Goal: Check status

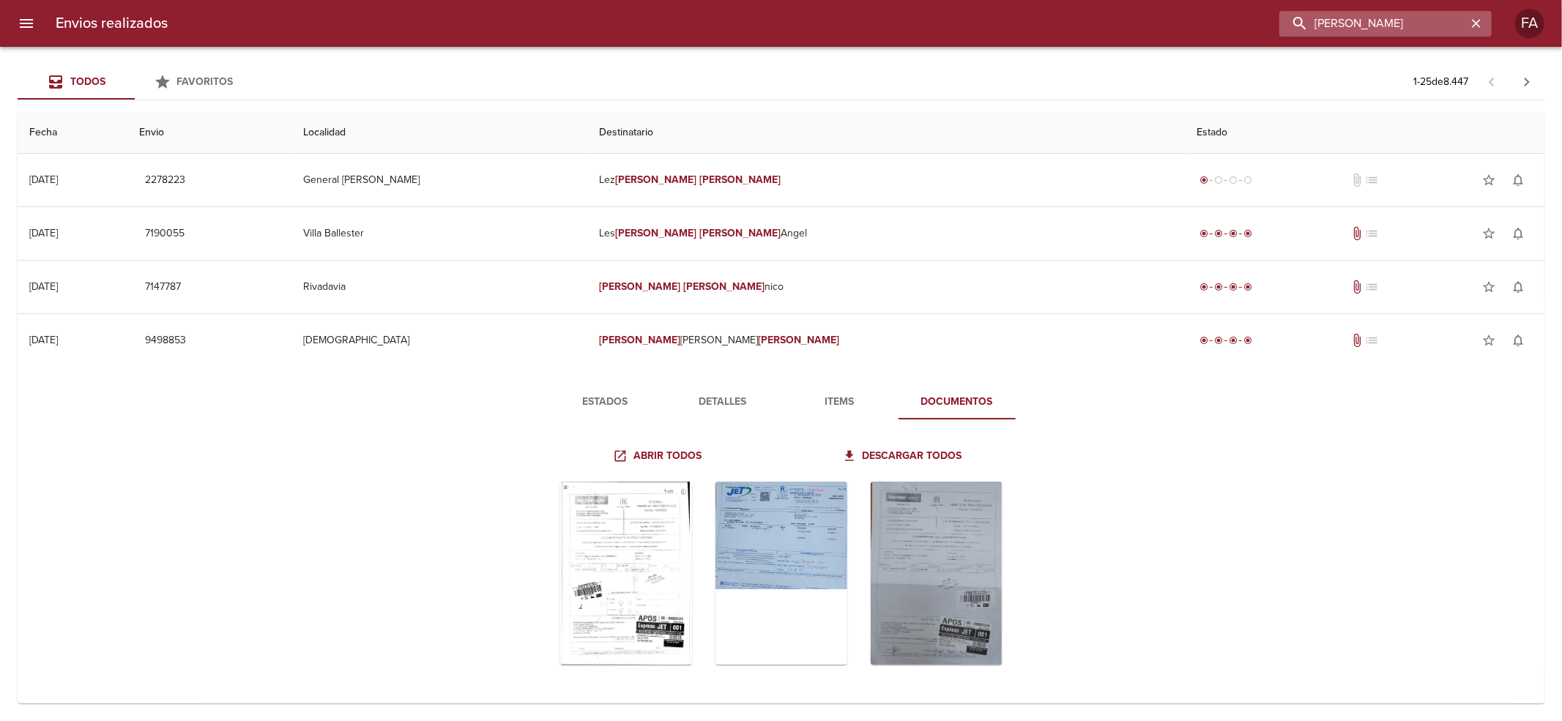
scroll to position [158, 0]
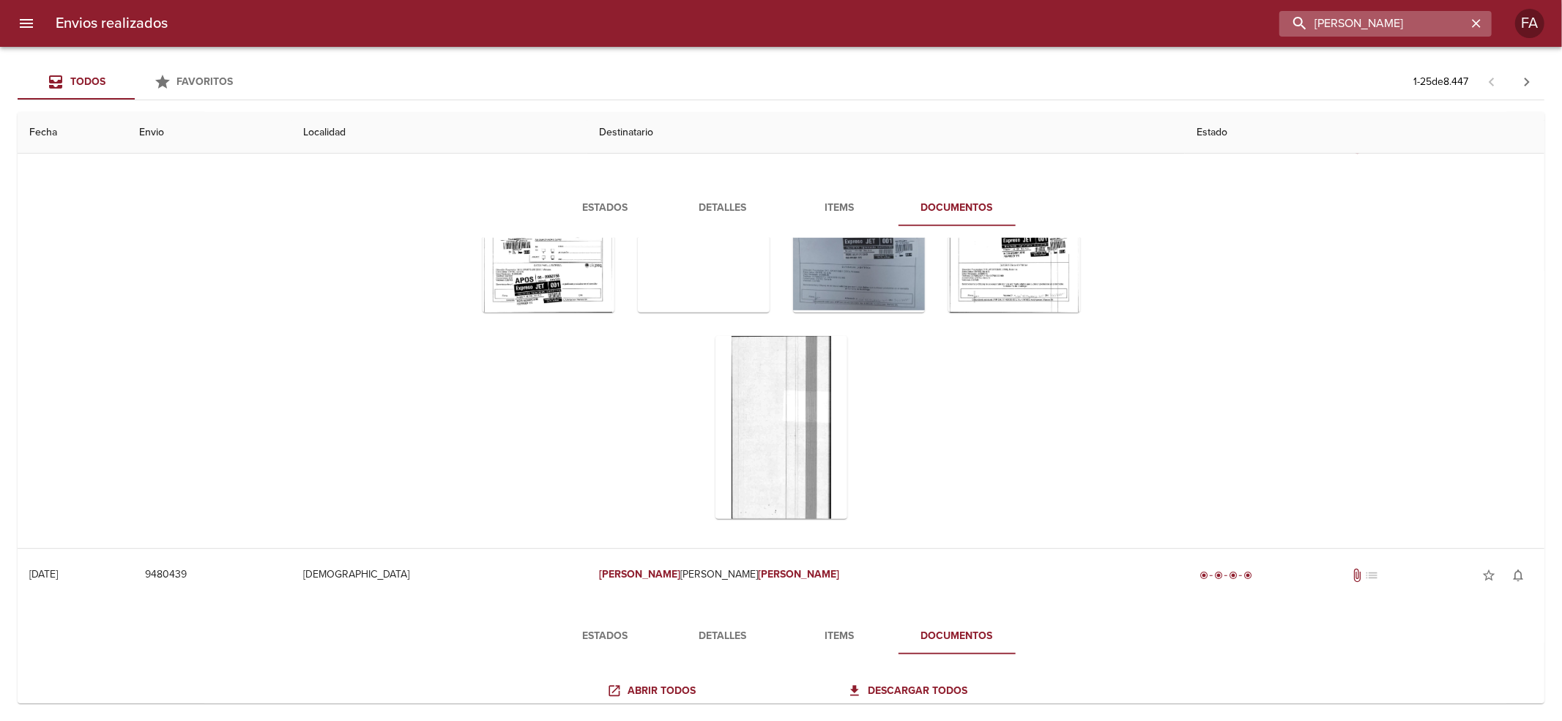
click at [1456, 23] on input "[PERSON_NAME]" at bounding box center [1374, 24] width 188 height 26
drag, startPoint x: 1456, startPoint y: 23, endPoint x: 522, endPoint y: 234, distance: 958.1
click at [589, 0] on div "Envios realizados [PERSON_NAME] FA Todos Favoritos 1 - 25 de 8.447 Fecha Envio …" at bounding box center [781, 0] width 1562 height 0
paste input "[PERSON_NAME]"
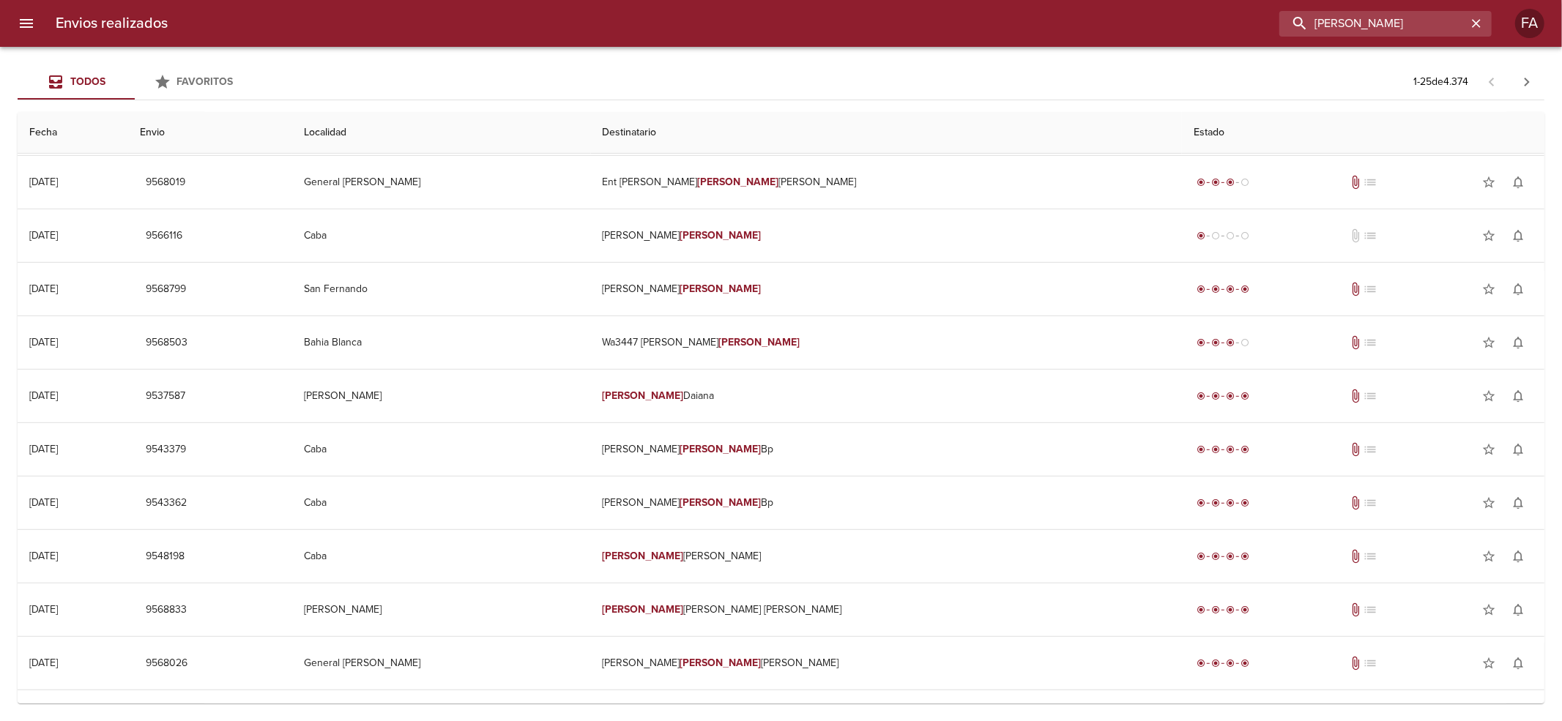
scroll to position [0, 0]
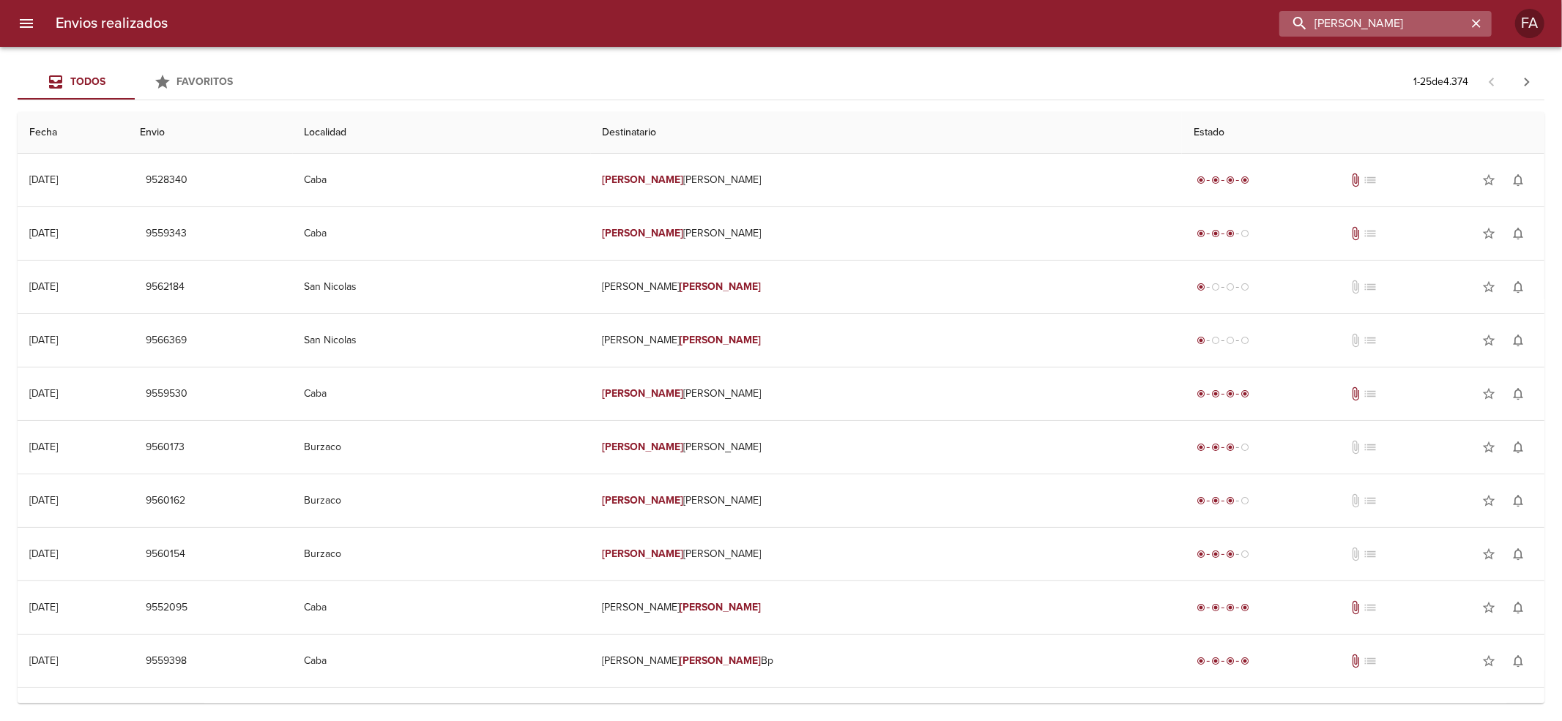
click at [1401, 18] on input "[PERSON_NAME]" at bounding box center [1374, 24] width 188 height 26
drag, startPoint x: 1401, startPoint y: 18, endPoint x: 1184, endPoint y: 48, distance: 219.7
click at [1184, 0] on div "Envios realizados [PERSON_NAME] FA Todos Favoritos 1 - 25 de 4.374 Fecha Envio …" at bounding box center [781, 0] width 1562 height 0
paste input "[PERSON_NAME]"
type input "[PERSON_NAME]"
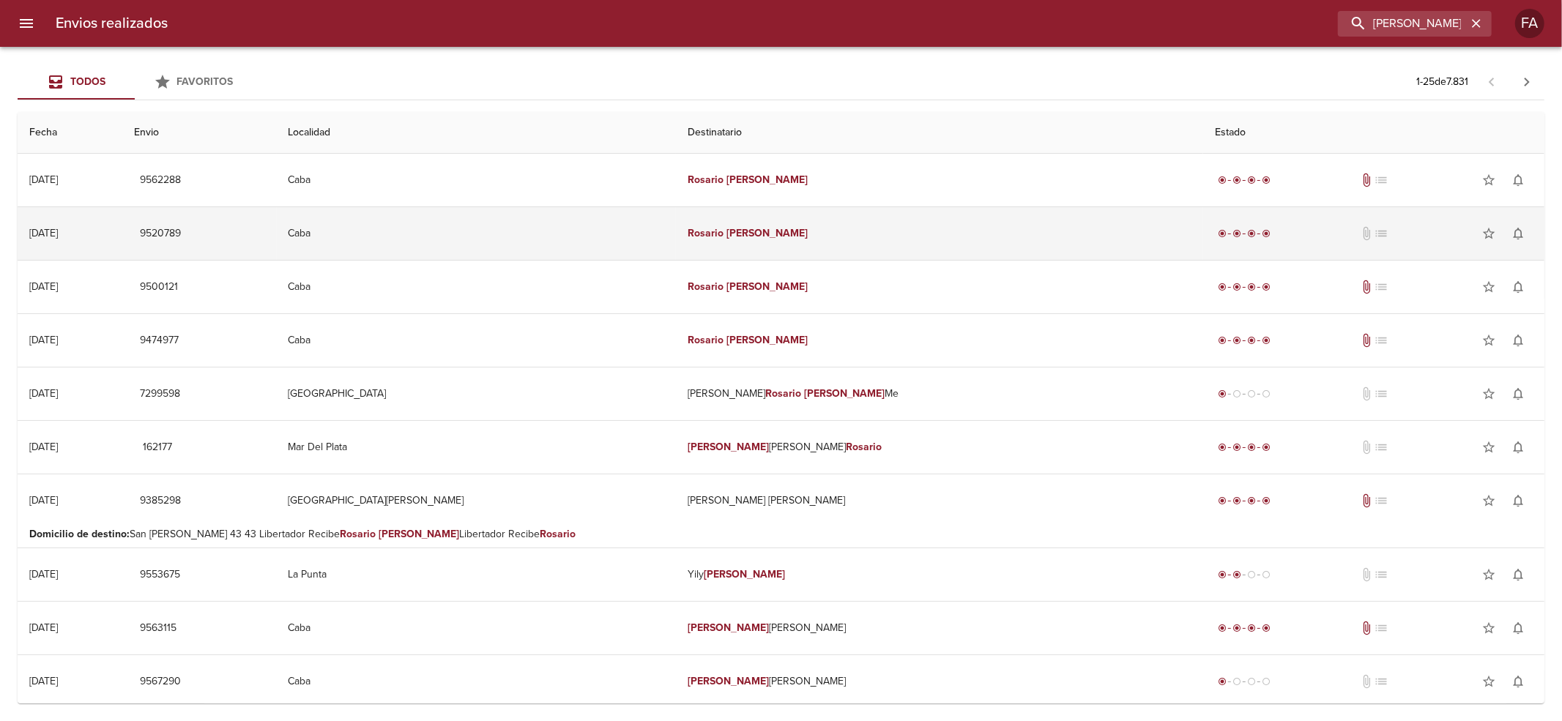
click at [894, 226] on td "[PERSON_NAME]" at bounding box center [939, 233] width 527 height 53
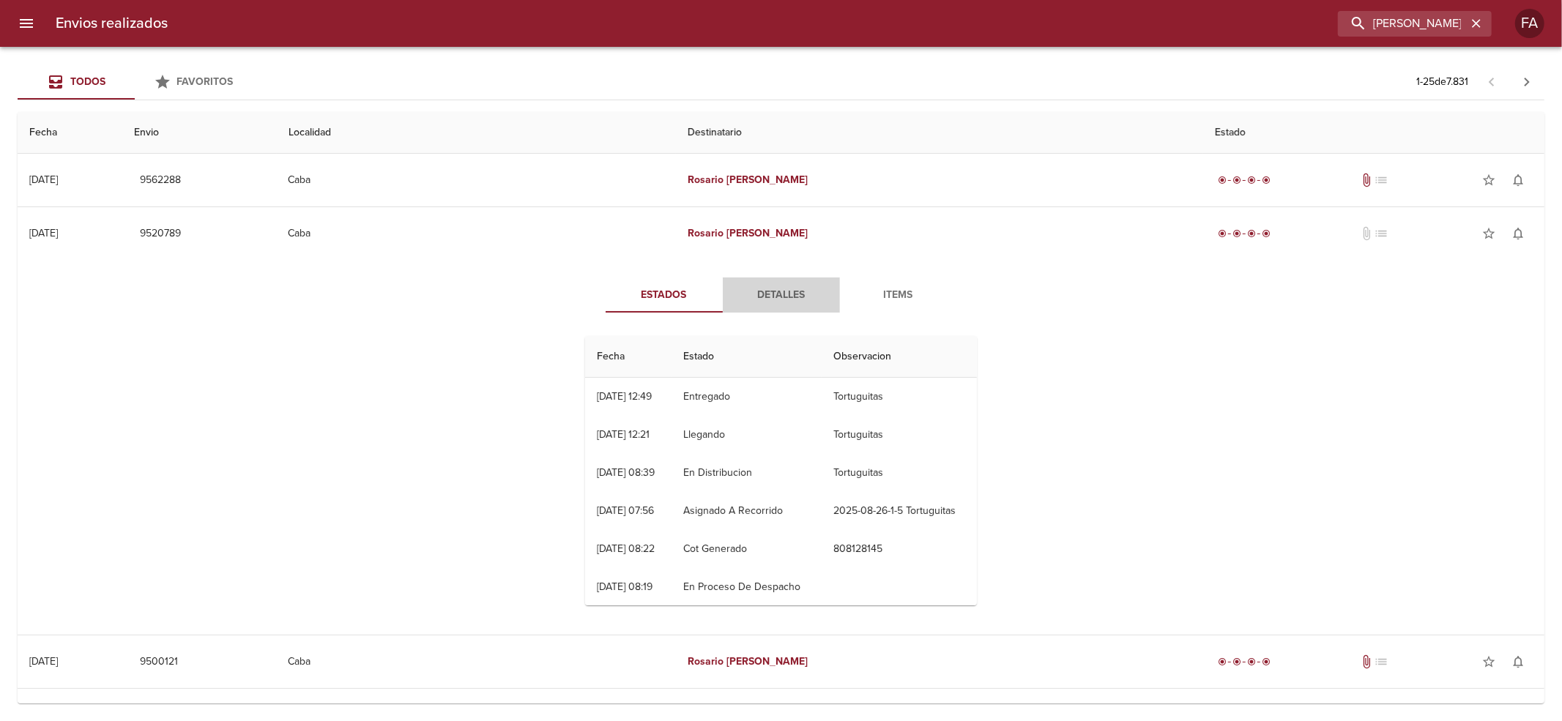
click at [795, 303] on span "Detalles" at bounding box center [782, 295] width 100 height 18
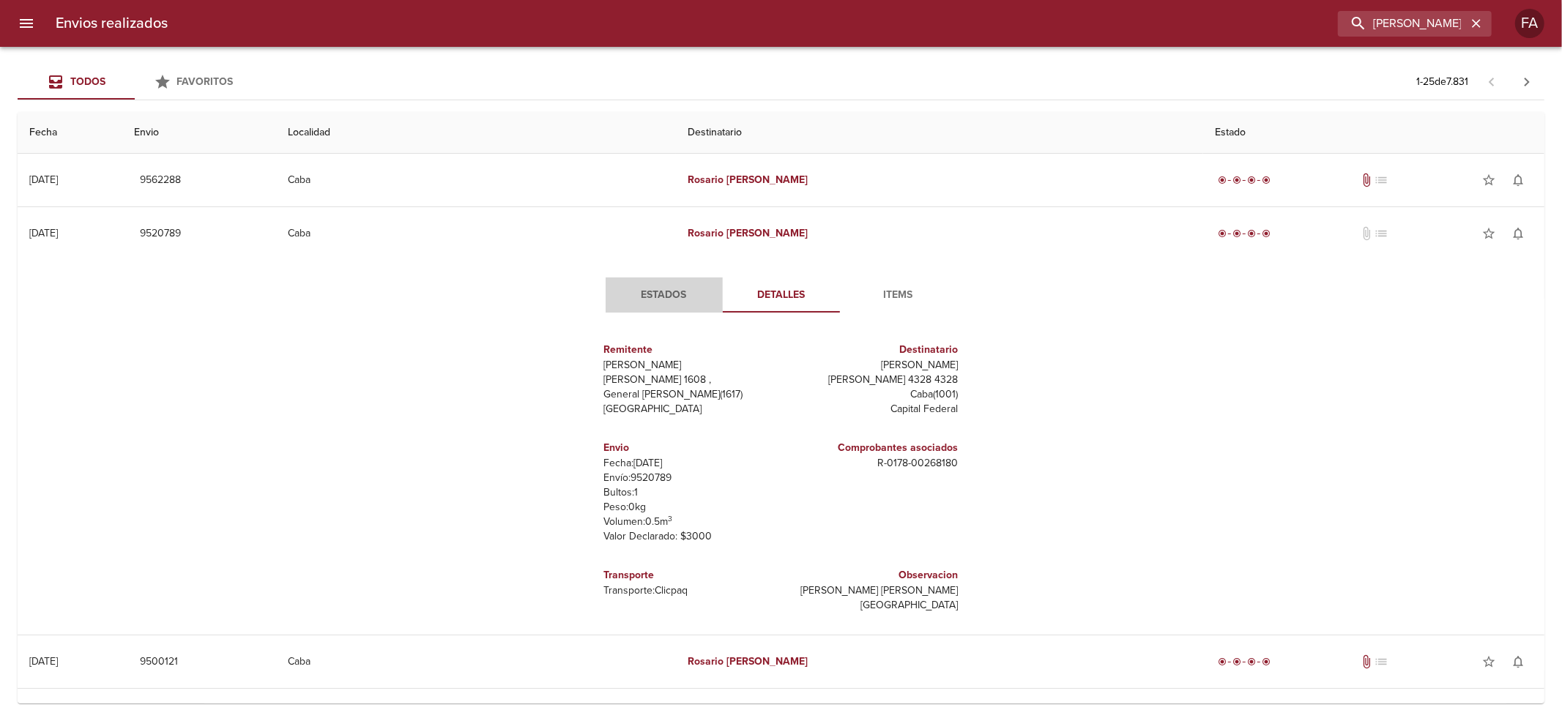
click at [622, 290] on span "Estados" at bounding box center [665, 295] width 100 height 18
